Goal: Task Accomplishment & Management: Manage account settings

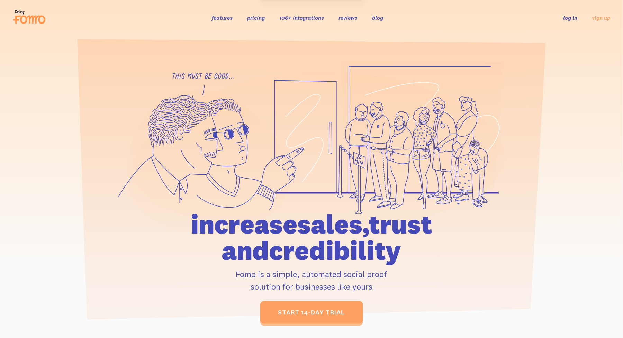
click at [573, 16] on link "log in" at bounding box center [571, 17] width 14 height 7
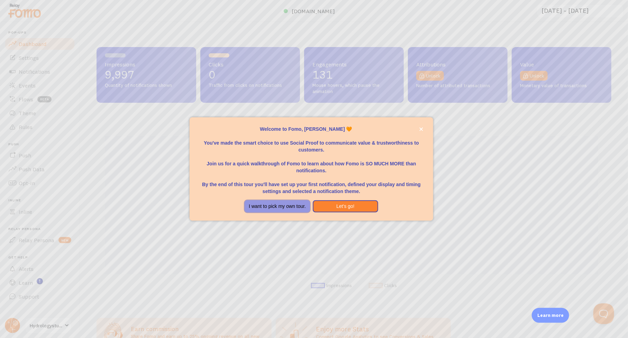
click at [306, 205] on button "I want to pick my own tour." at bounding box center [277, 206] width 65 height 12
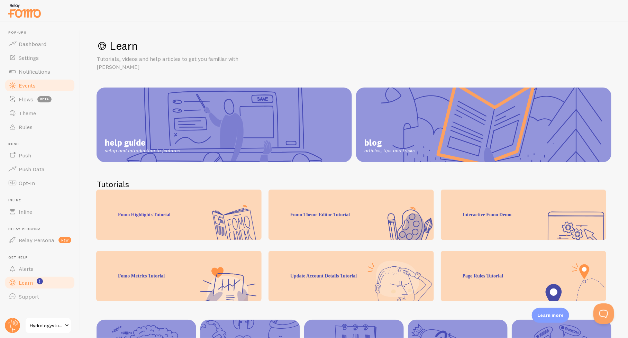
click at [24, 87] on span "Events" at bounding box center [27, 85] width 17 height 7
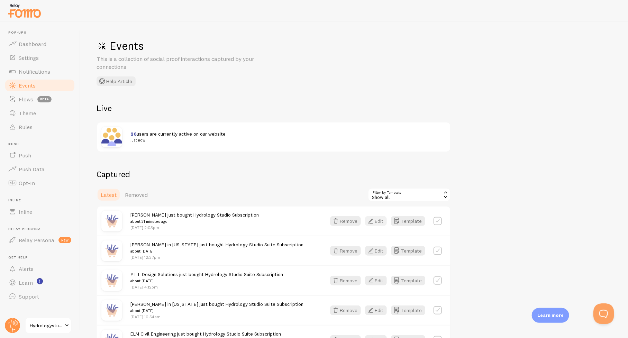
click at [377, 221] on button "Edit" at bounding box center [376, 221] width 22 height 10
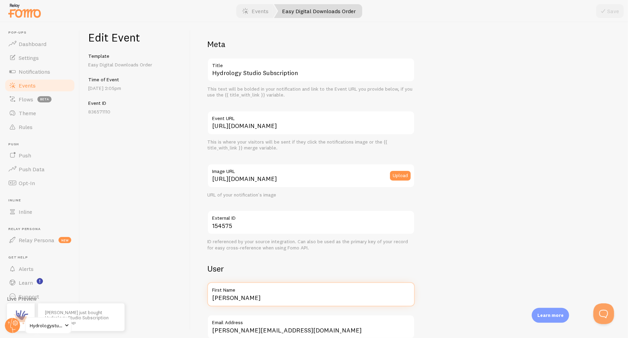
click at [258, 300] on input "Luke" at bounding box center [311, 295] width 208 height 24
type input "L"
type input "John Paul Garcia & Assoc"
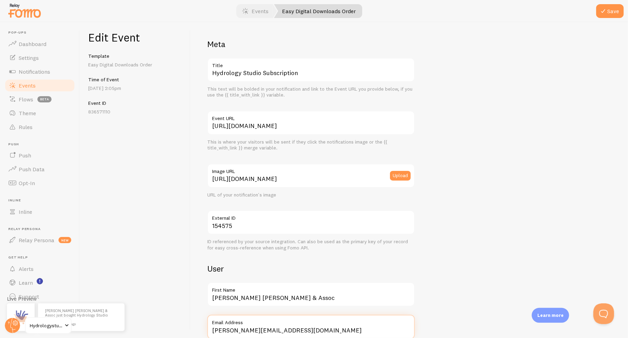
scroll to position [1, 0]
click at [600, 9] on icon "submit" at bounding box center [603, 11] width 8 height 8
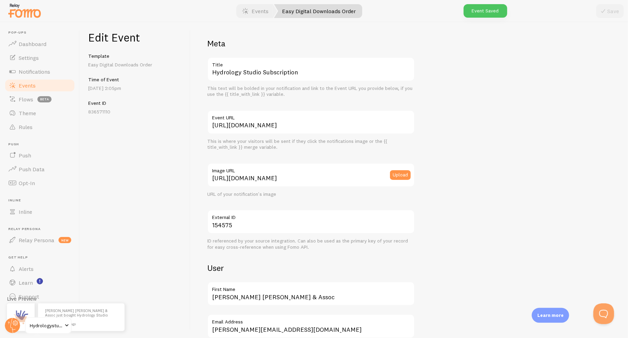
click at [26, 86] on span "Events" at bounding box center [27, 85] width 17 height 7
